Goal: Complete application form

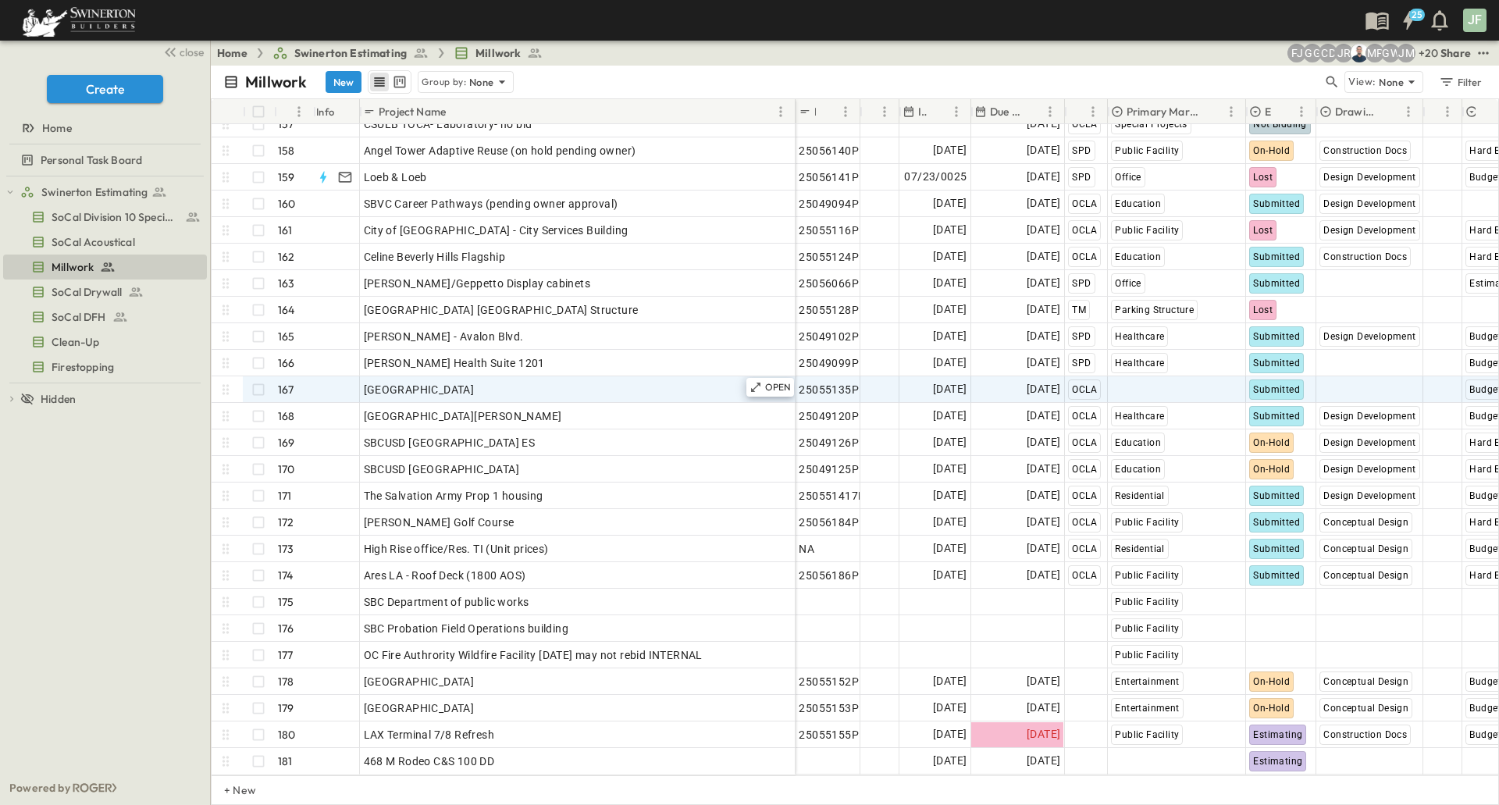
scroll to position [4167, 0]
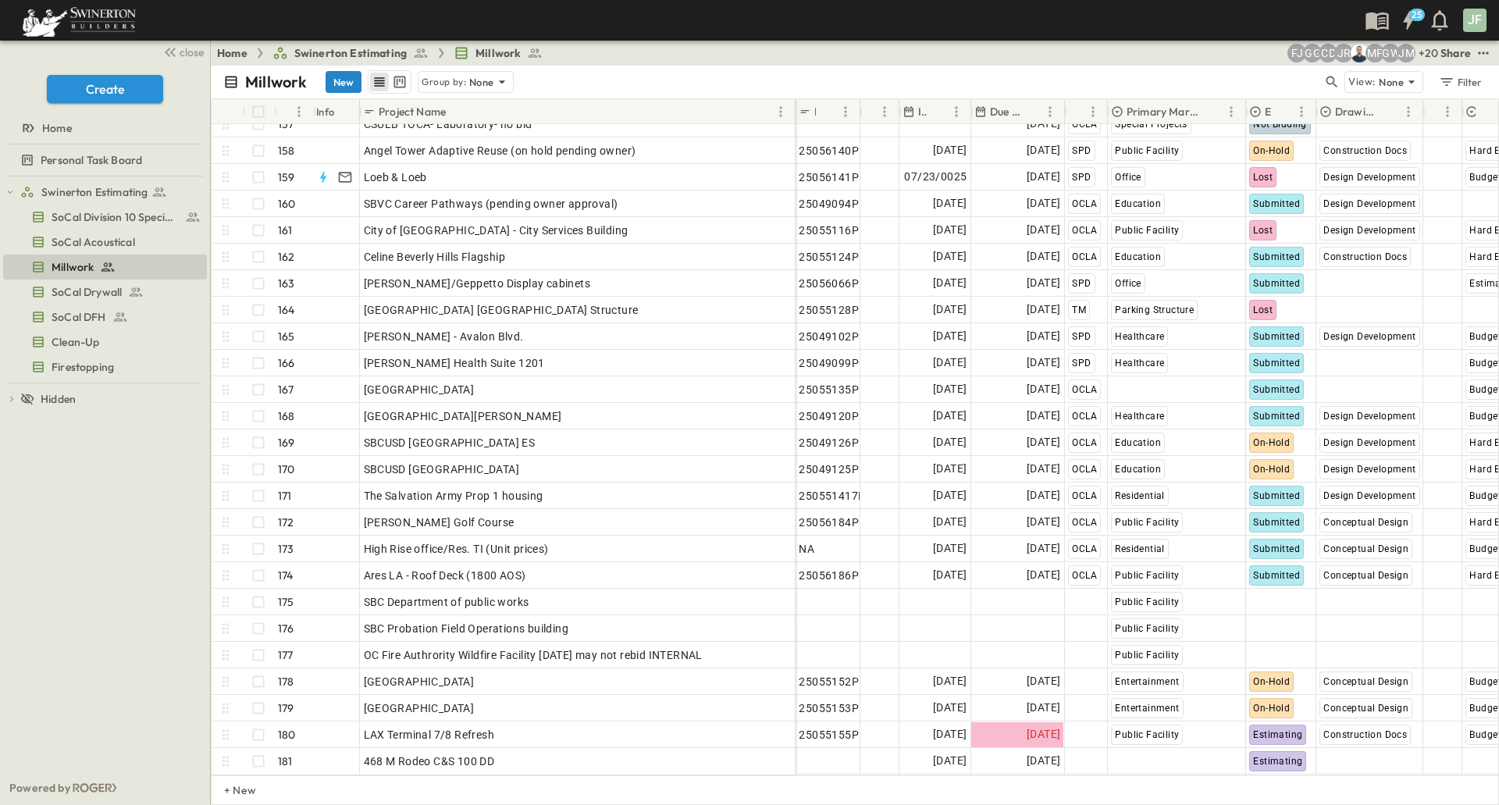
click at [348, 86] on button "New" at bounding box center [344, 82] width 36 height 22
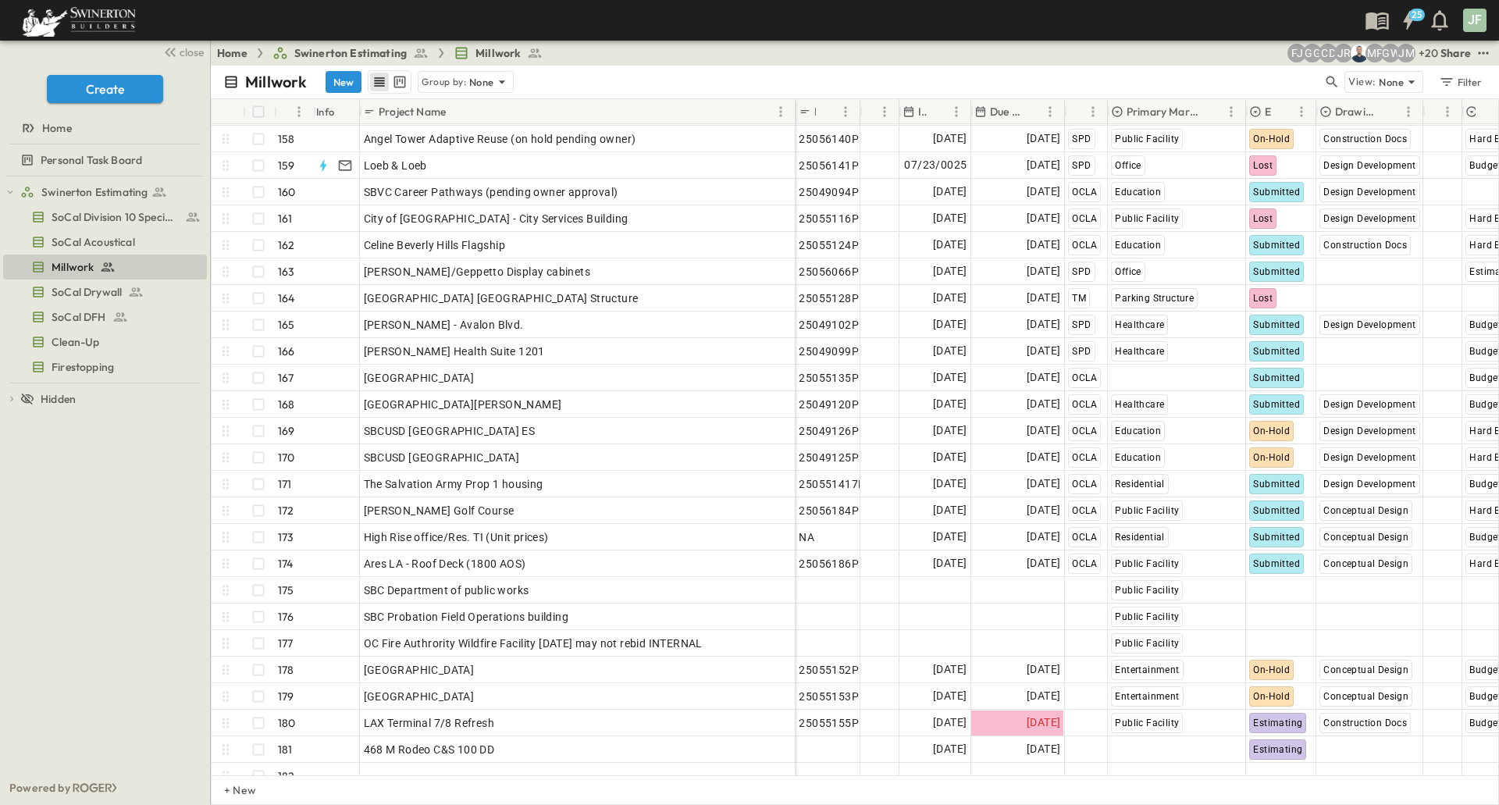
scroll to position [4193, 0]
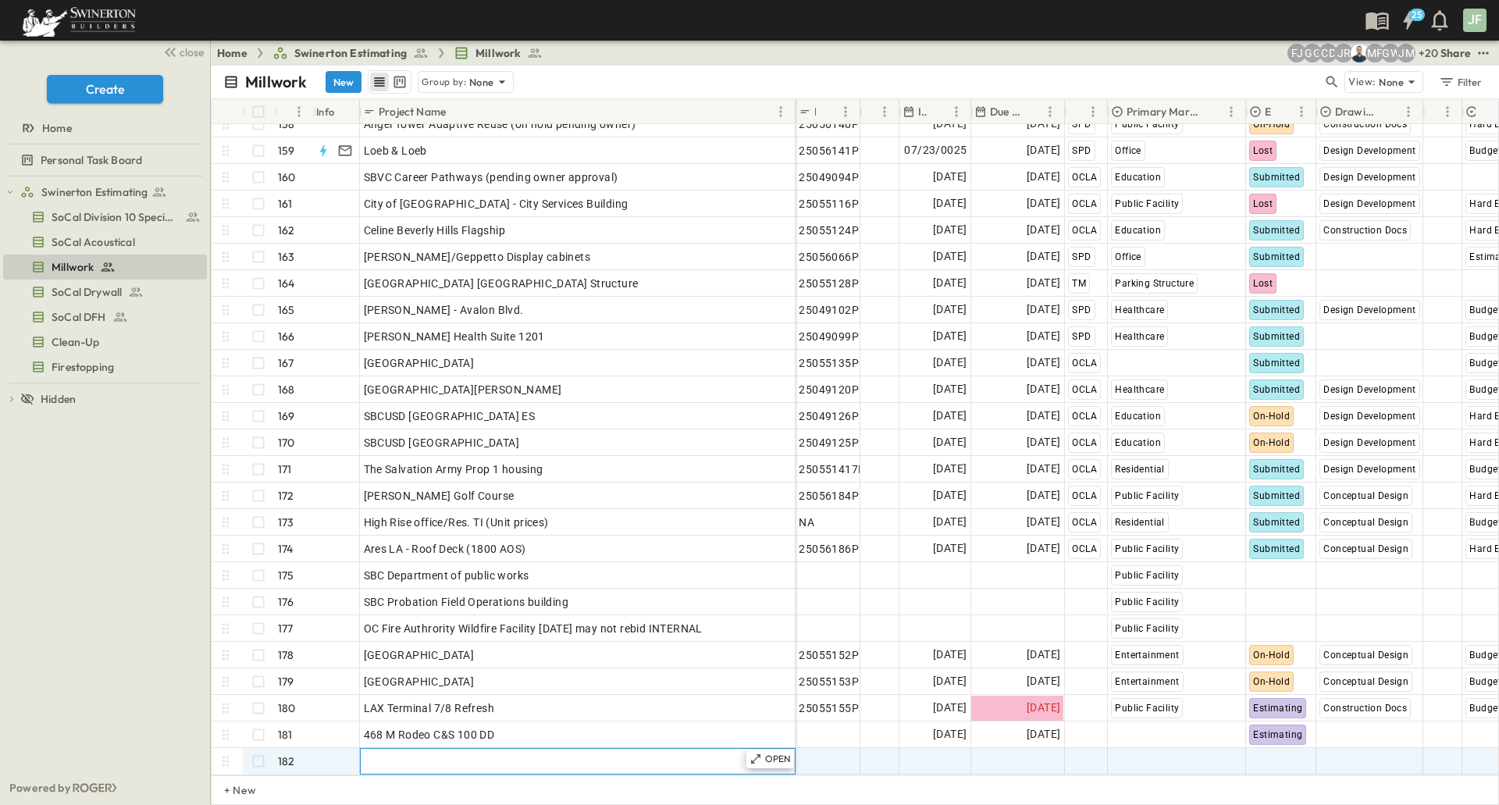
click at [426, 758] on div "Add Name" at bounding box center [578, 761] width 428 height 22
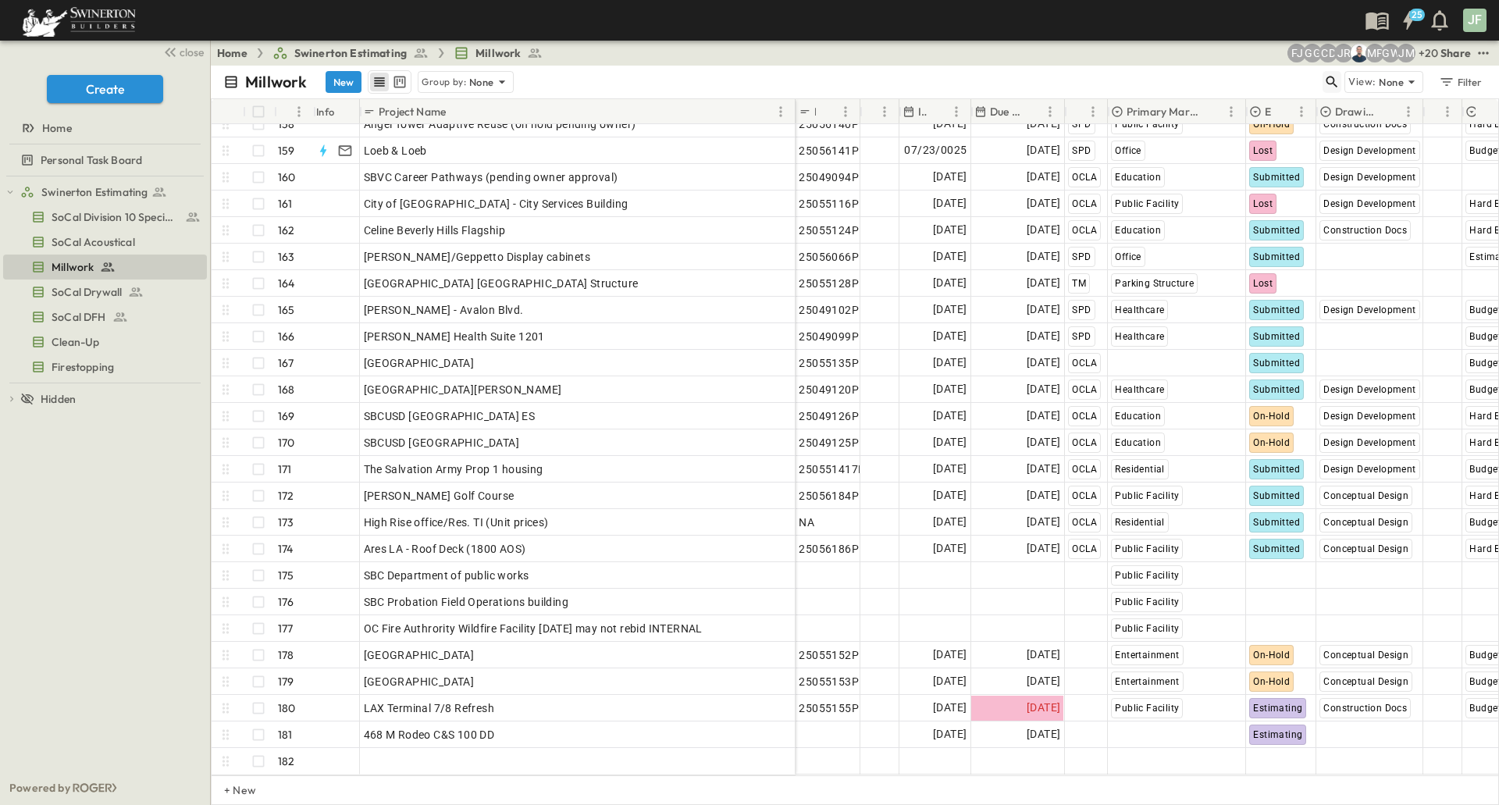
click at [1335, 87] on icon "button" at bounding box center [1332, 82] width 16 height 16
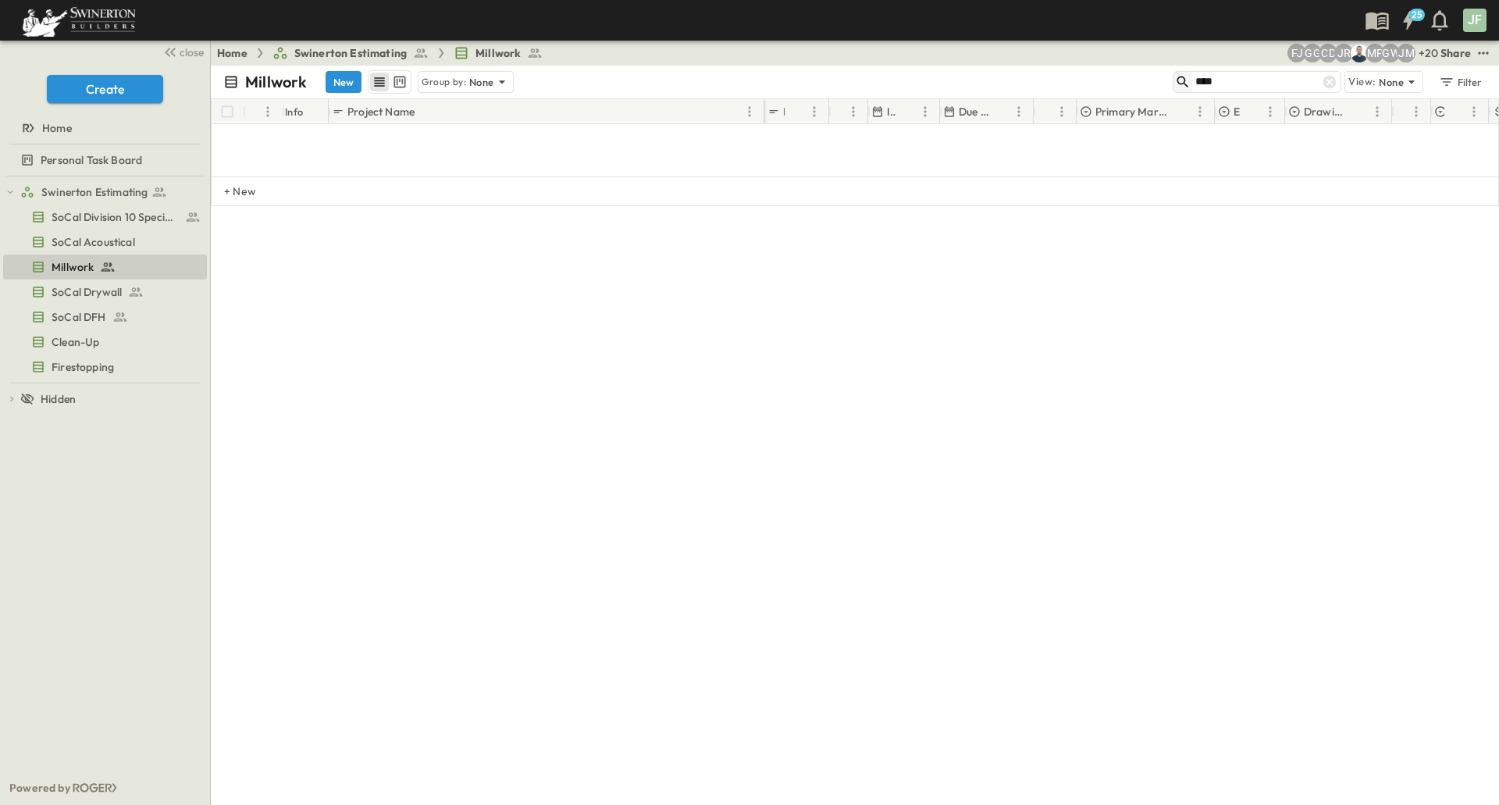
scroll to position [21, 0]
type input "*******"
click at [1335, 87] on icon at bounding box center [1330, 82] width 16 height 16
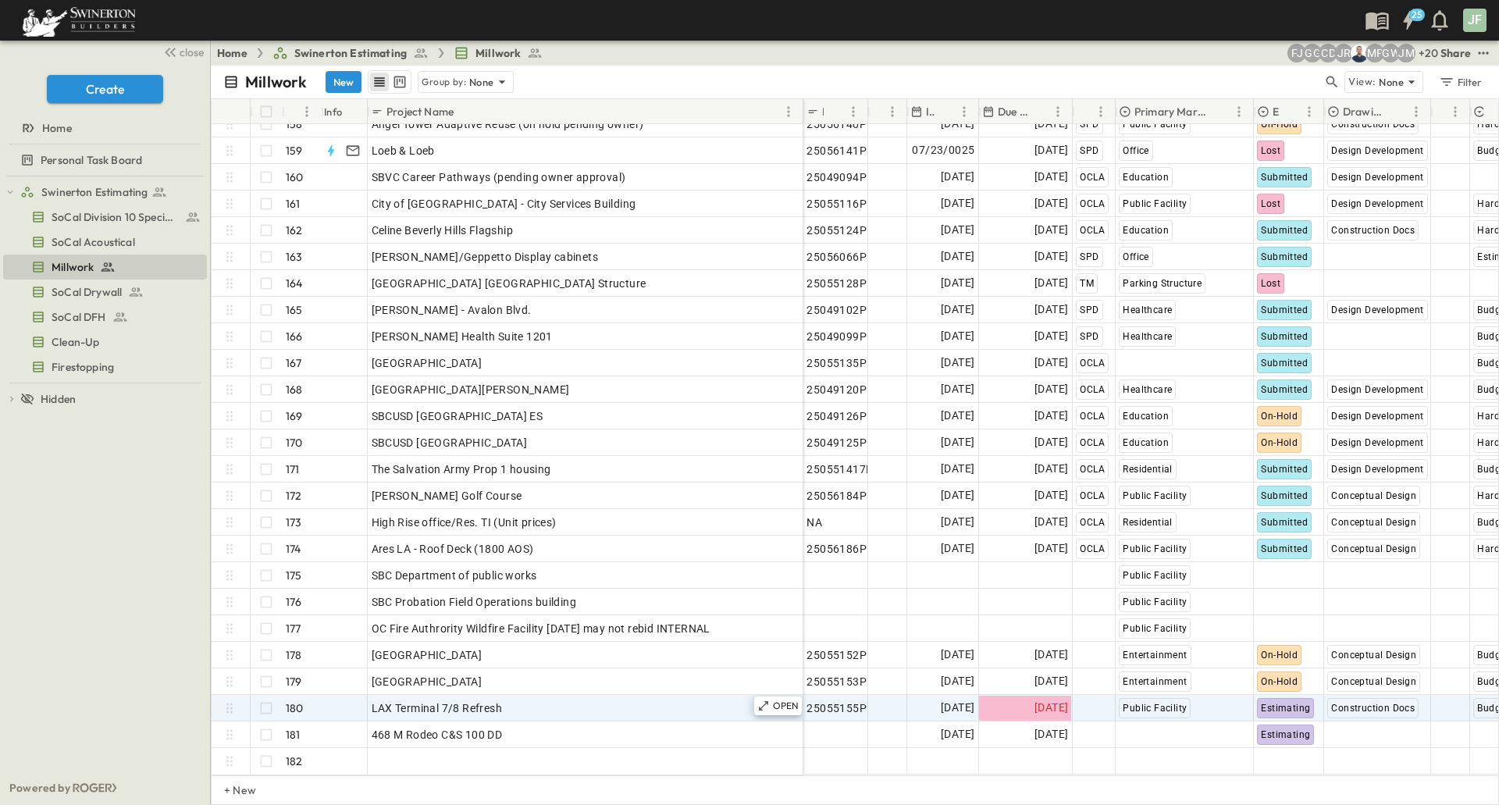
scroll to position [4194, 0]
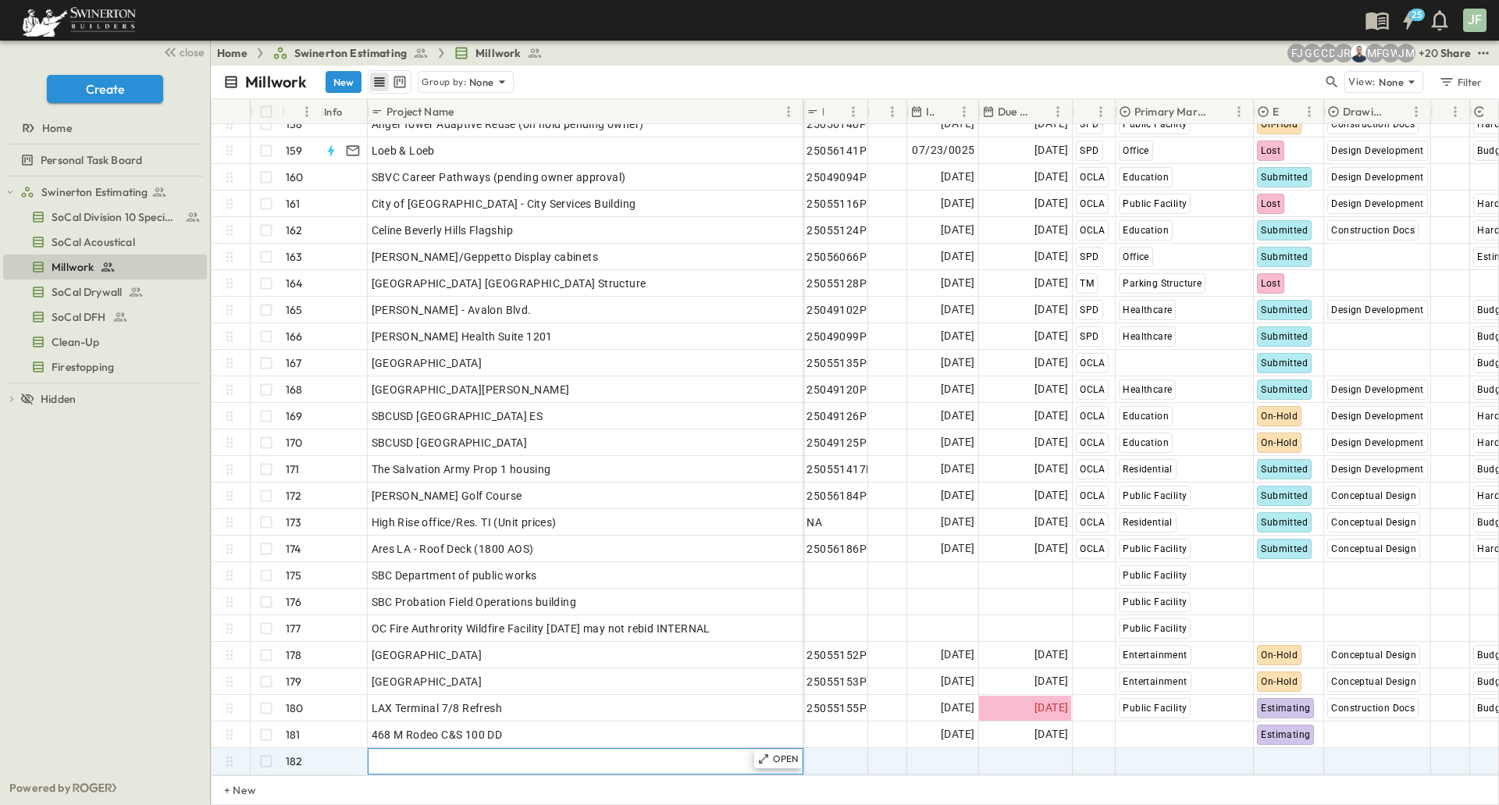
click at [583, 750] on div "Add Name" at bounding box center [586, 761] width 428 height 22
type input "**********"
click at [836, 754] on span "Add P-Code" at bounding box center [837, 762] width 60 height 16
paste input "**********"
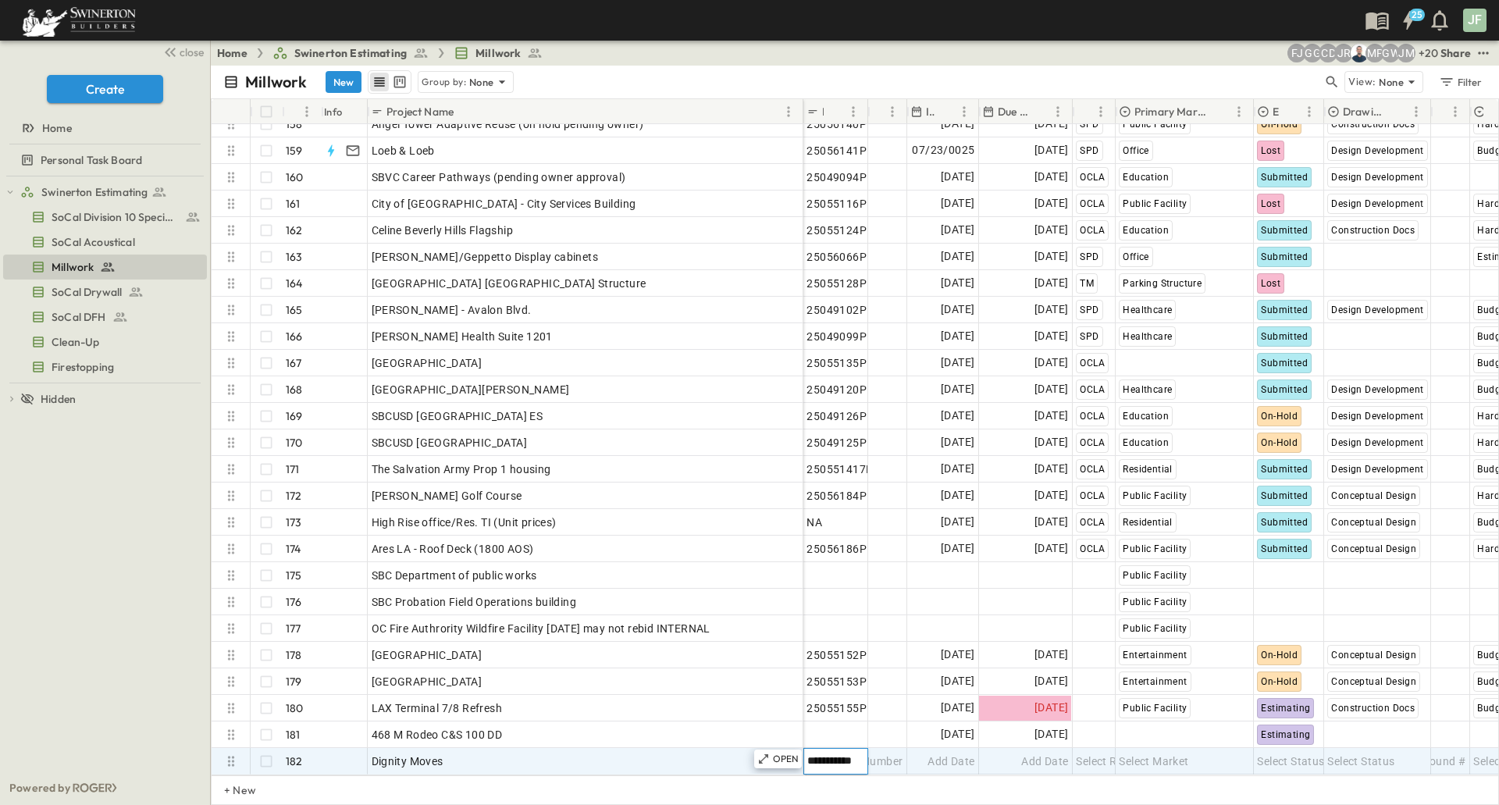
type input "**********"
click at [934, 754] on span "Add Date" at bounding box center [951, 762] width 47 height 16
click at [1032, 754] on span "Add Date" at bounding box center [1044, 762] width 47 height 16
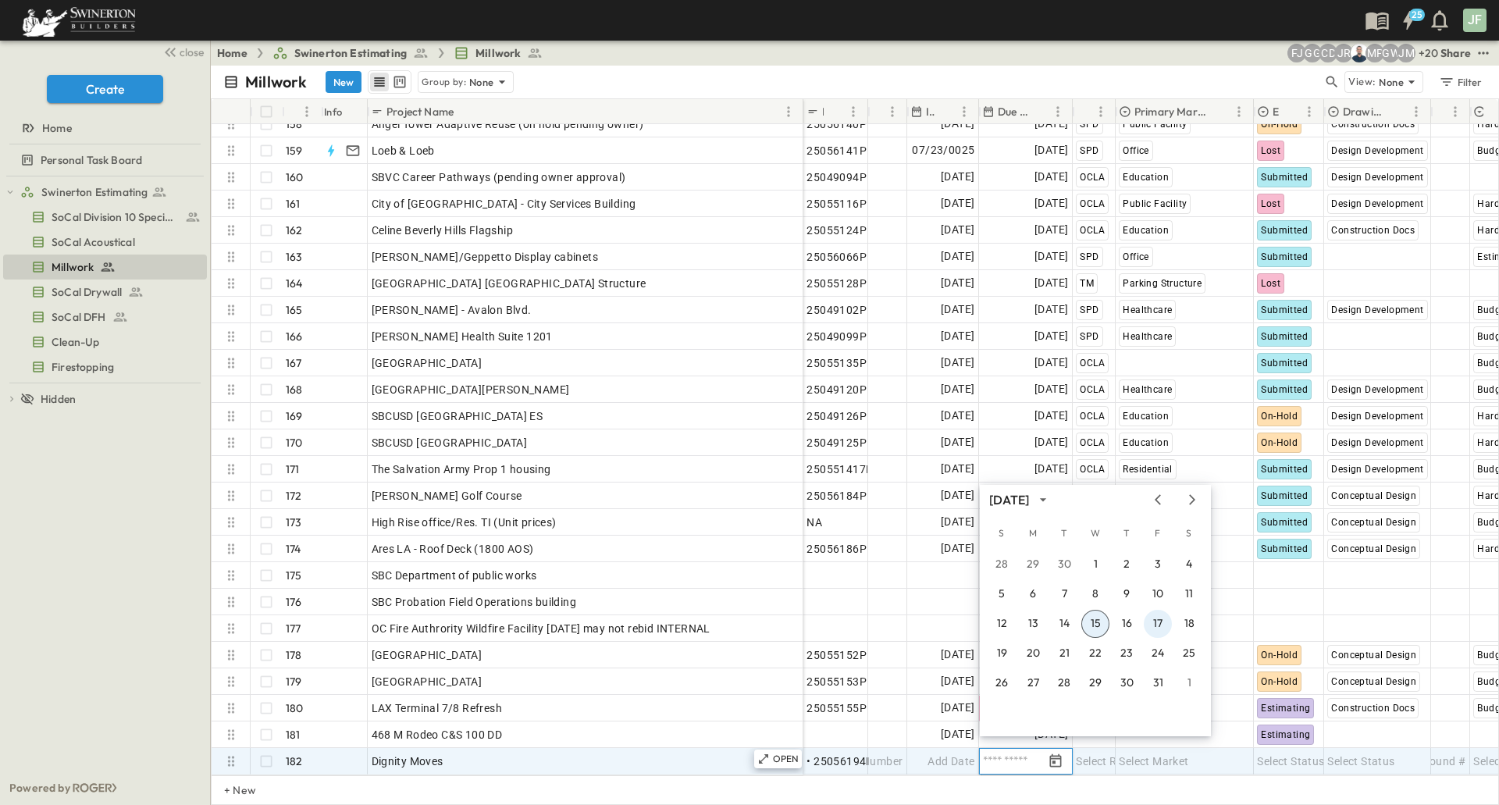
click at [1156, 625] on button "17" at bounding box center [1158, 624] width 28 height 28
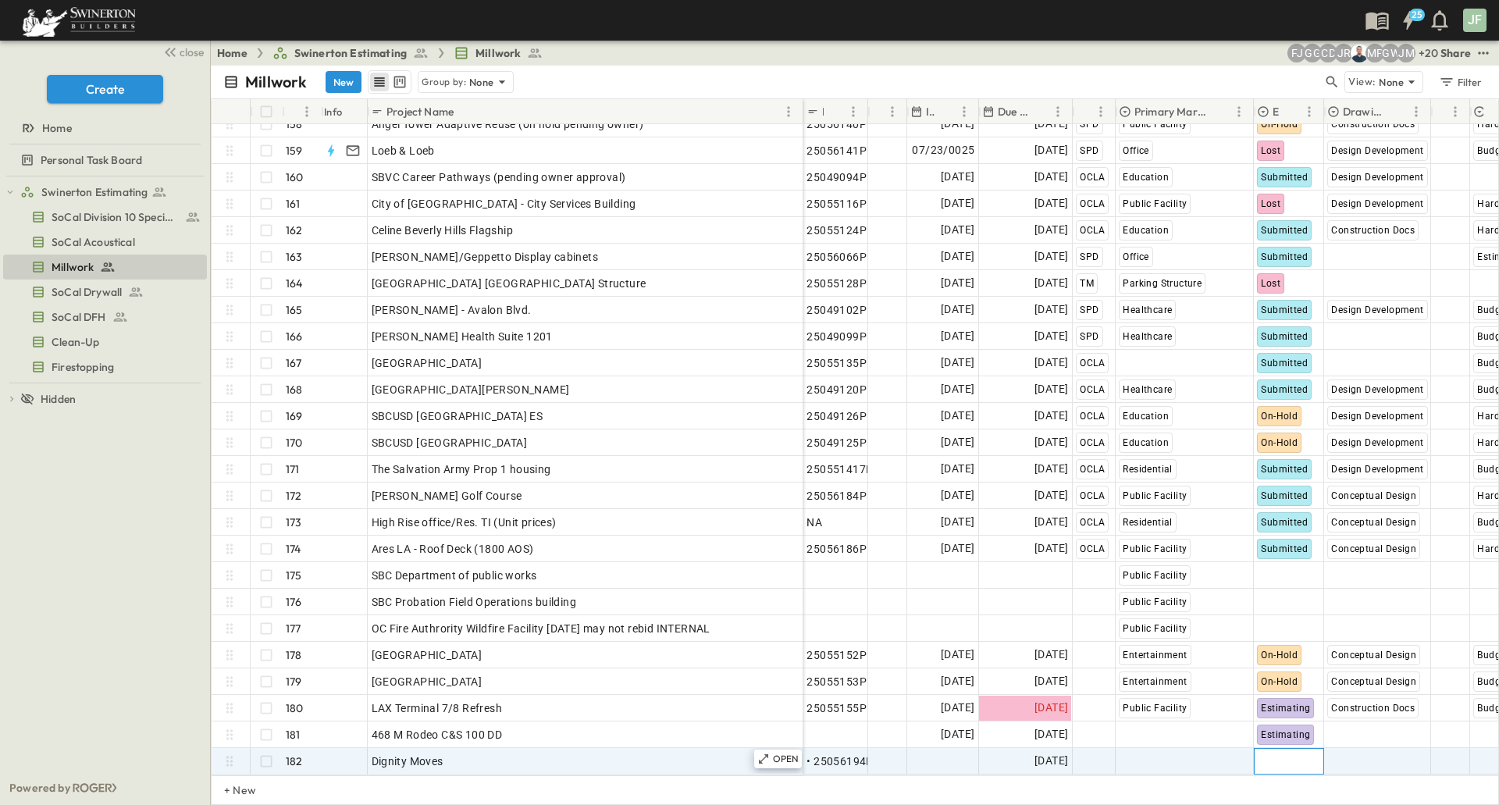
click at [1267, 754] on span "Select Status" at bounding box center [1290, 762] width 67 height 16
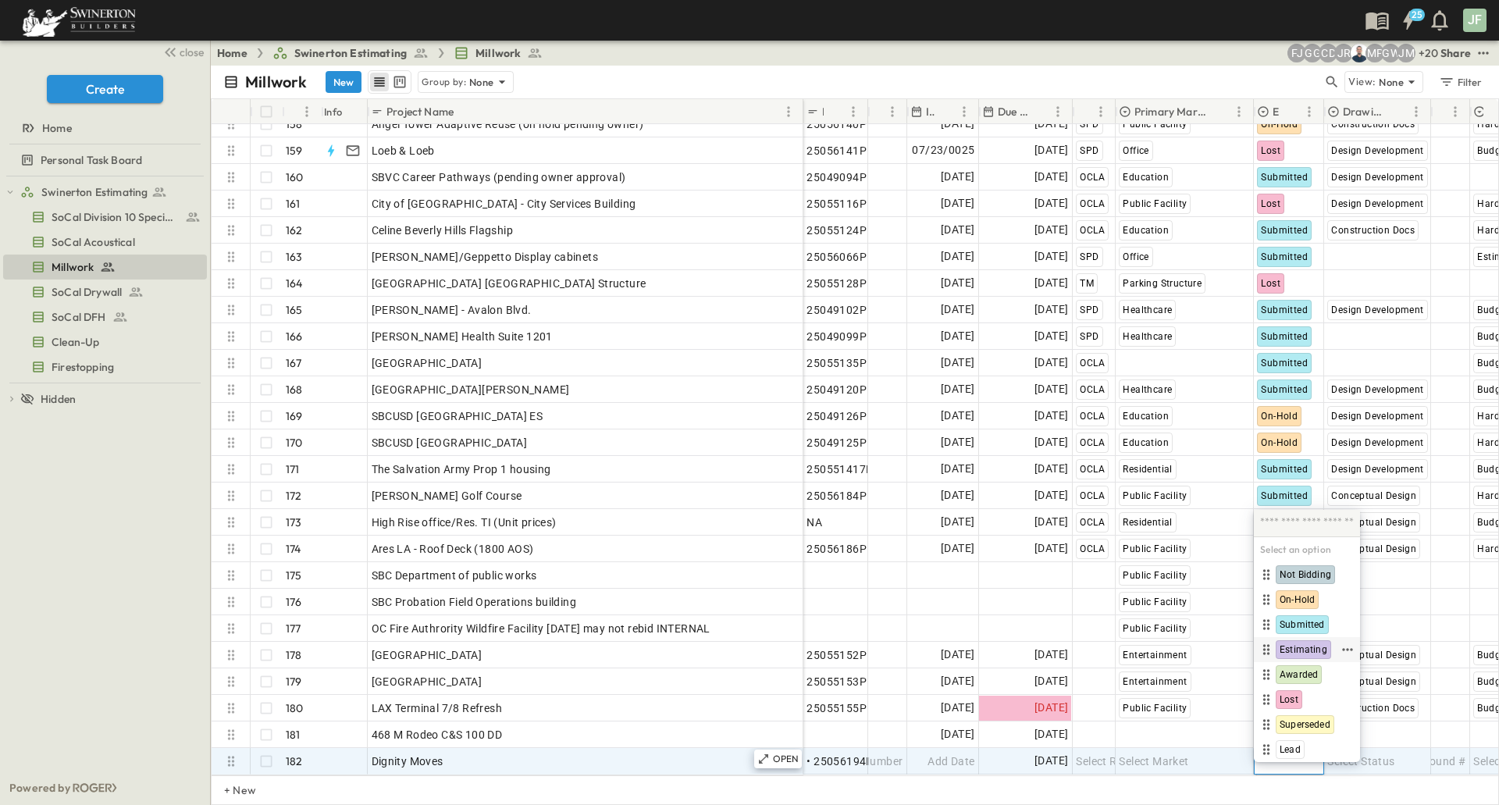
click at [1289, 650] on span "Estimating" at bounding box center [1304, 650] width 48 height 12
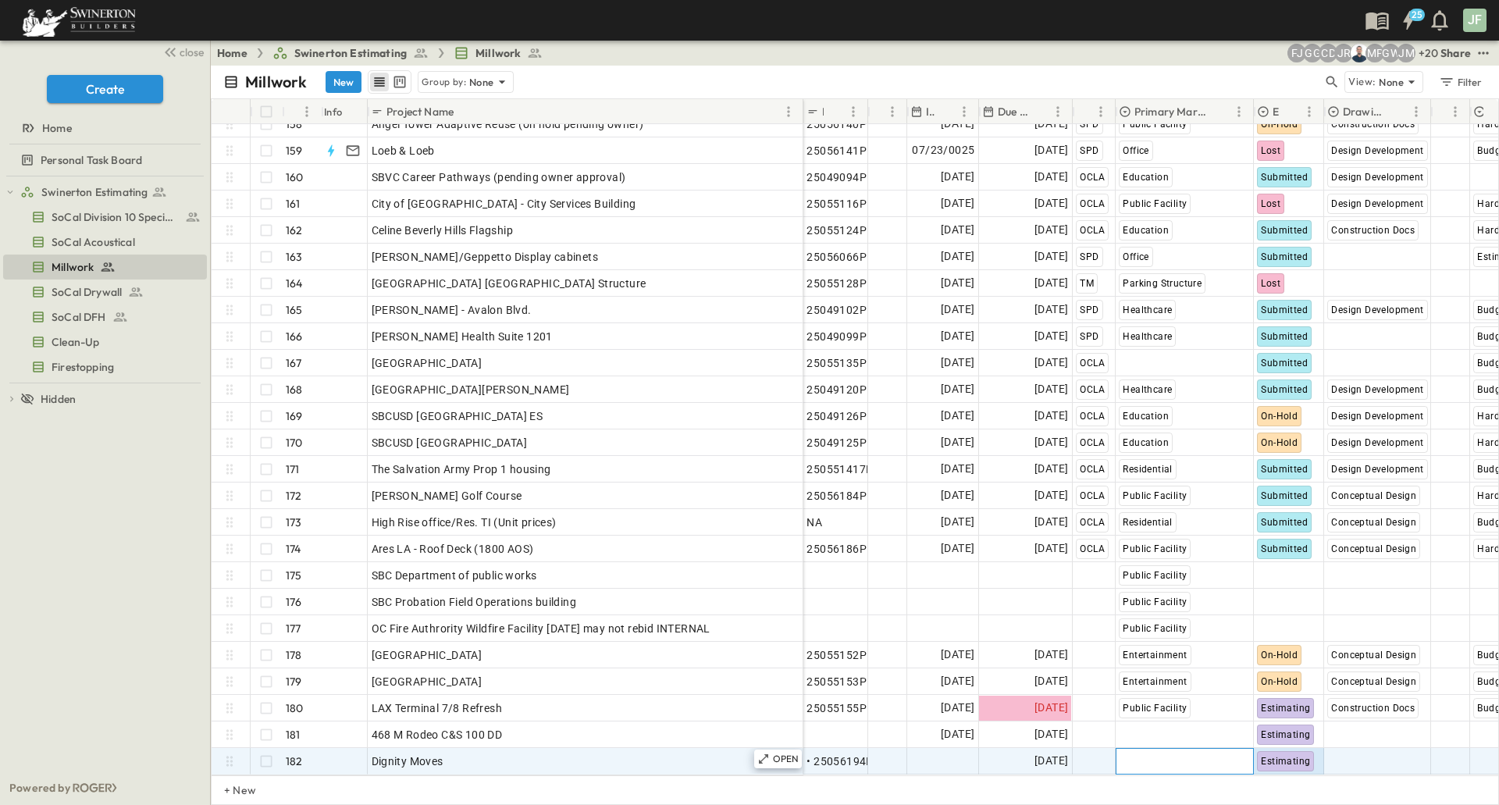
click at [1169, 754] on span "Select Market" at bounding box center [1154, 762] width 70 height 16
click at [1181, 745] on span "Special Projects" at bounding box center [1177, 749] width 70 height 12
click at [1349, 754] on span "Select Status" at bounding box center [1361, 762] width 67 height 16
click at [1349, 746] on div "Schematic Design" at bounding box center [1389, 749] width 86 height 19
click at [931, 754] on span "Add Date" at bounding box center [951, 762] width 47 height 16
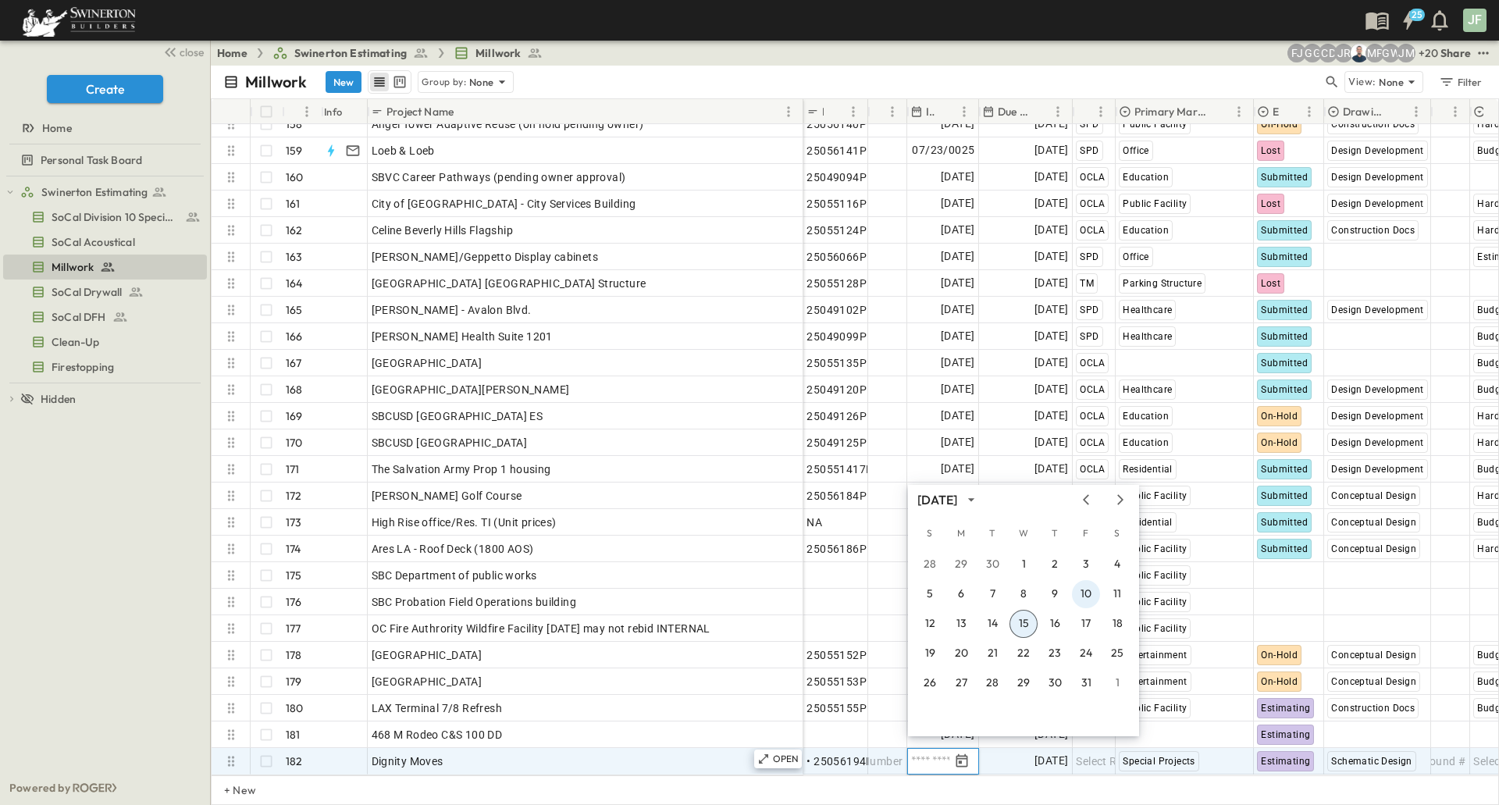
click at [1091, 597] on button "10" at bounding box center [1086, 594] width 28 height 28
click at [999, 619] on button "14" at bounding box center [993, 615] width 28 height 28
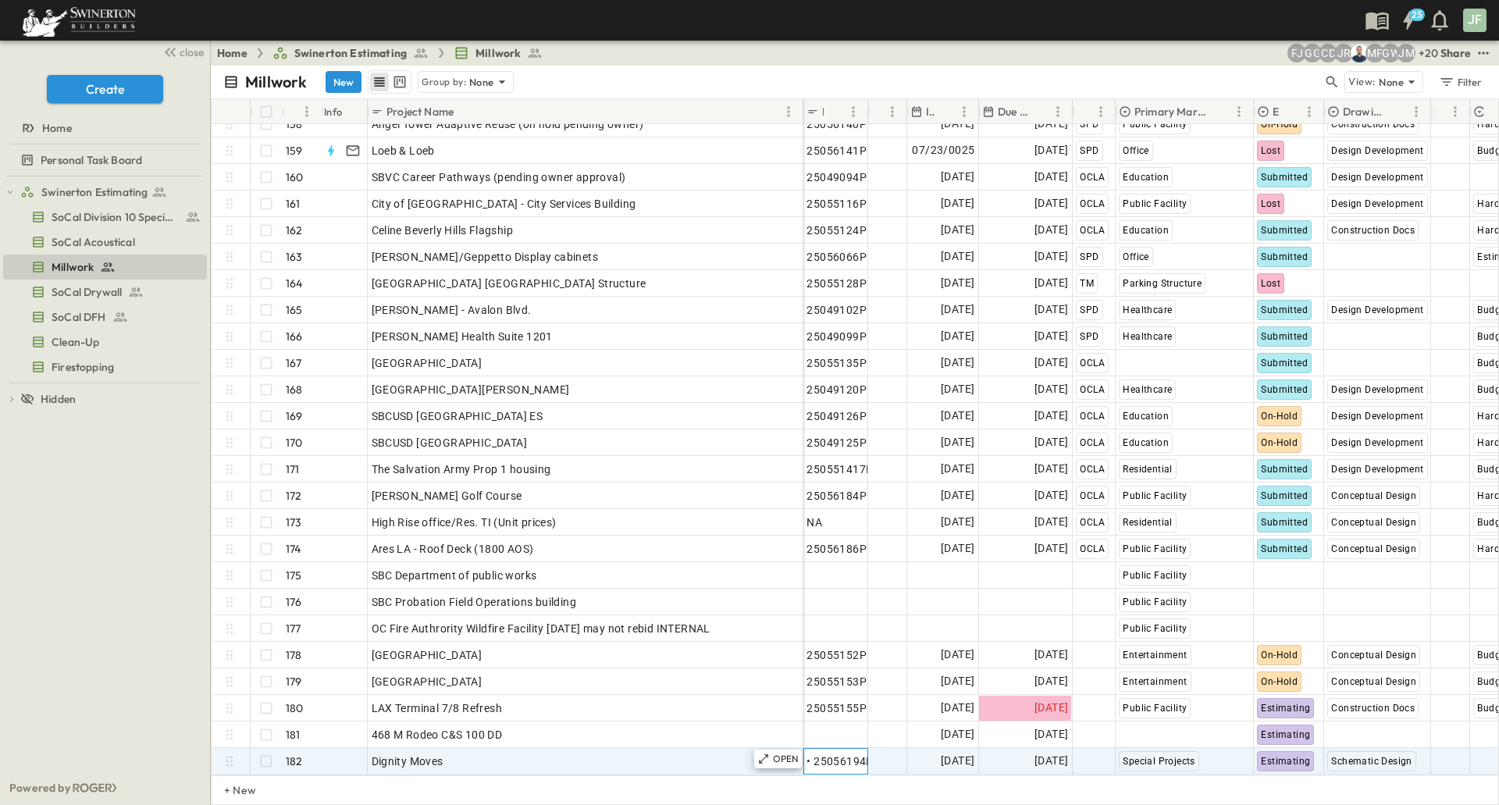
click at [829, 754] on span "• 25056194P" at bounding box center [840, 762] width 66 height 16
click at [1005, 113] on p "Due Date" at bounding box center [1013, 112] width 30 height 16
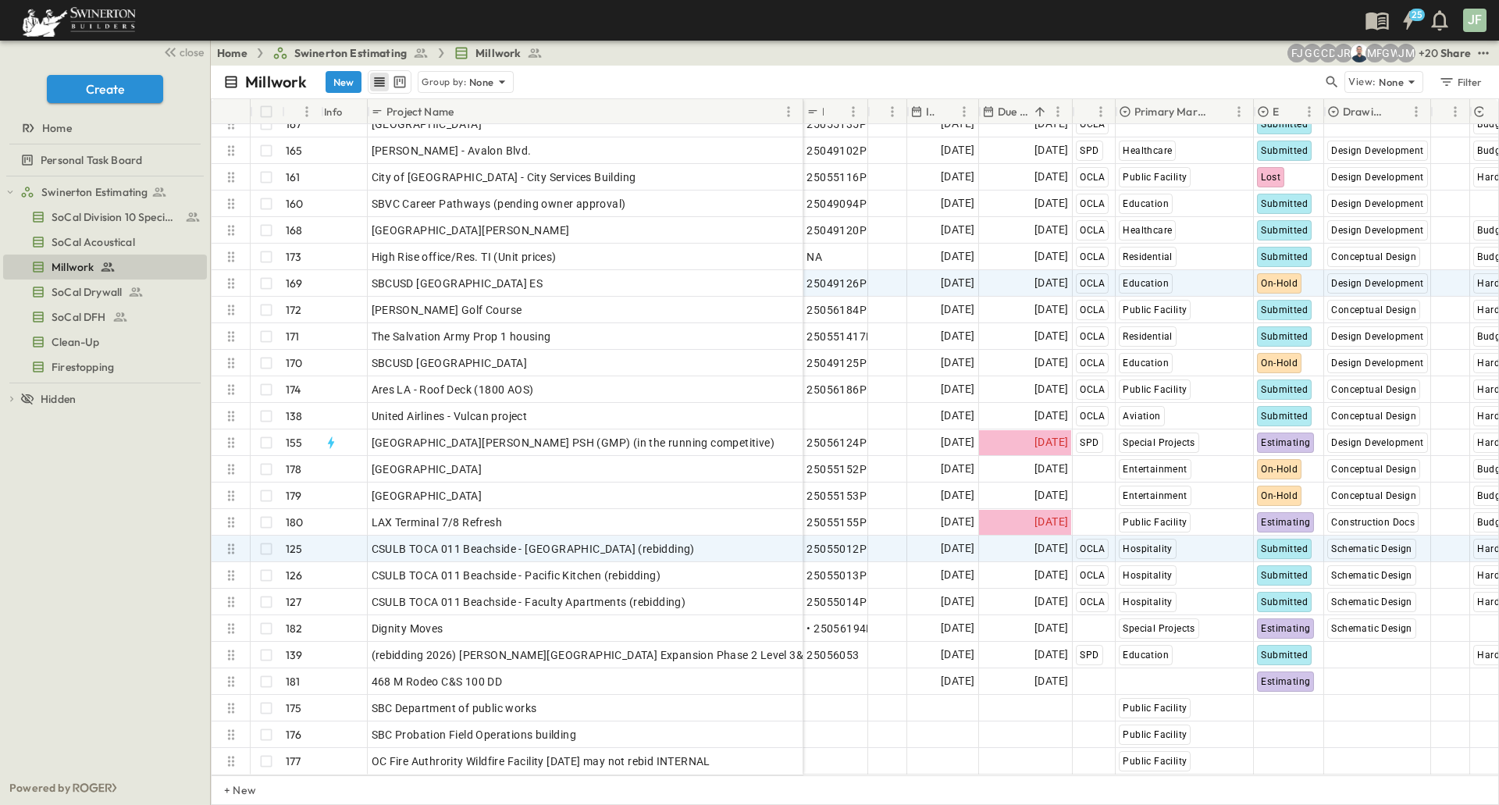
scroll to position [4194, 0]
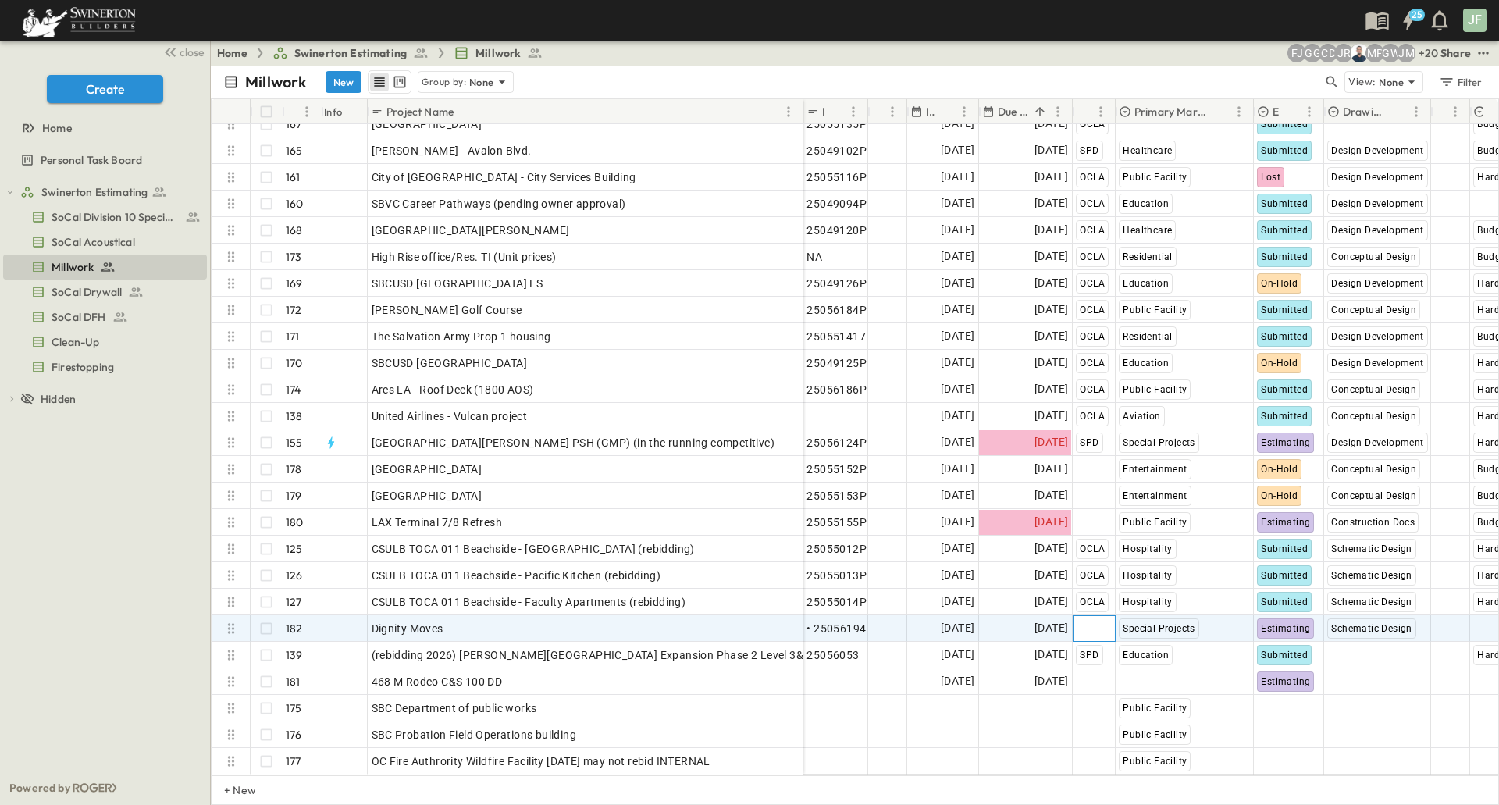
click at [1100, 622] on span "Select Region" at bounding box center [1110, 629] width 69 height 16
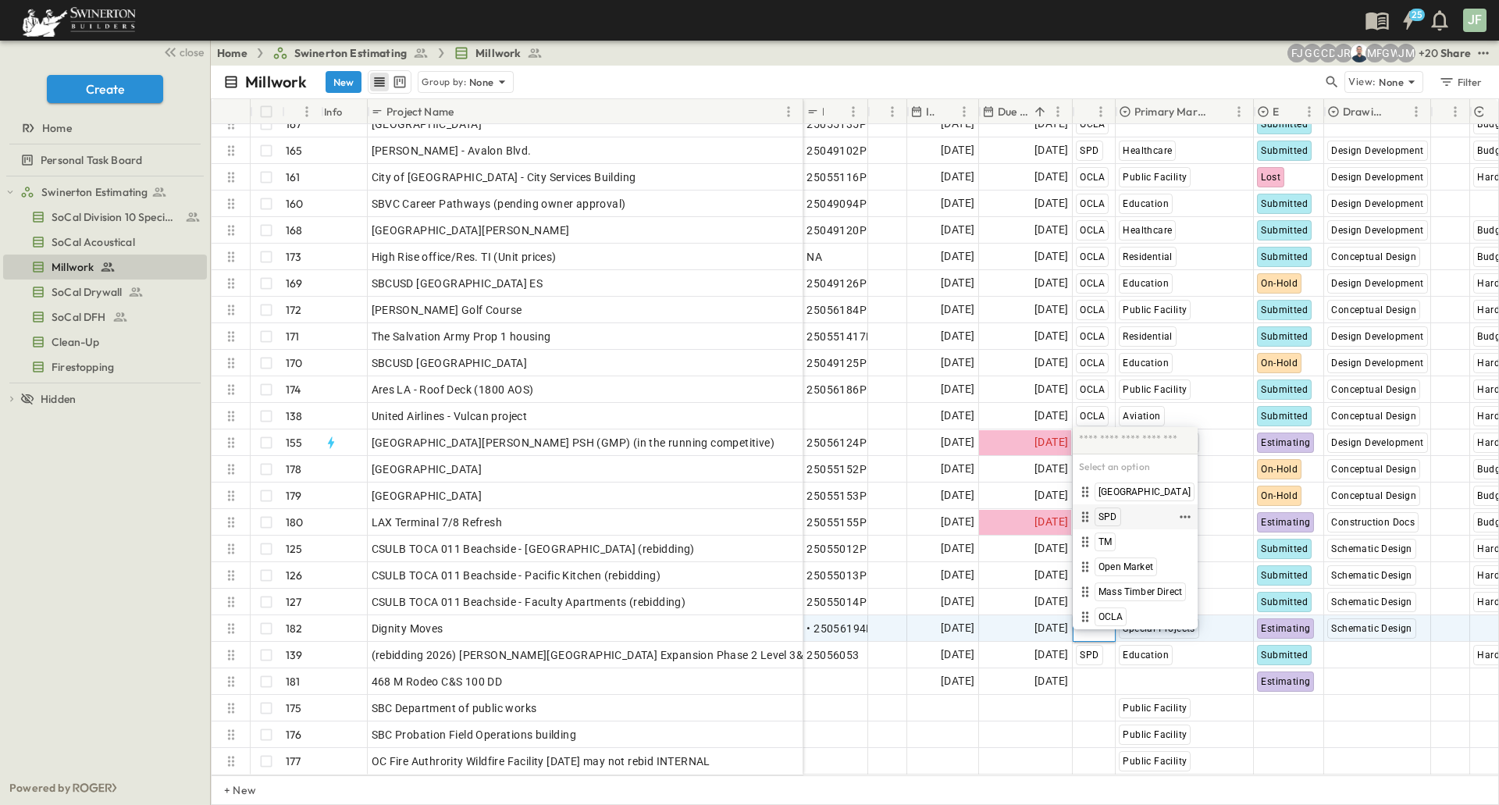
click at [1100, 517] on span "SPD" at bounding box center [1108, 517] width 19 height 12
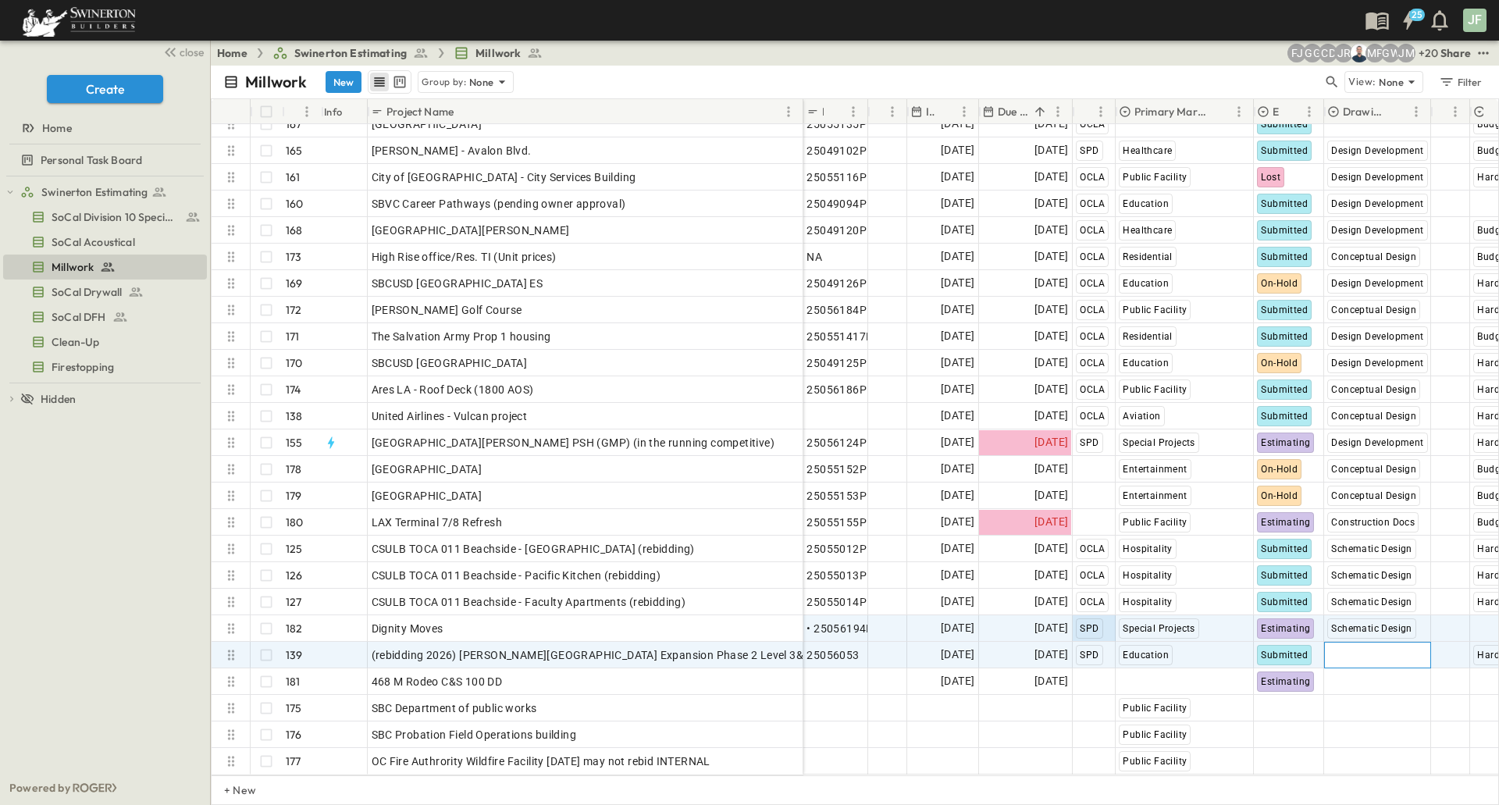
click at [1345, 648] on span "Select Status" at bounding box center [1361, 655] width 67 height 16
click at [1364, 572] on span "Construction Docs" at bounding box center [1390, 568] width 80 height 12
